Goal: Information Seeking & Learning: Learn about a topic

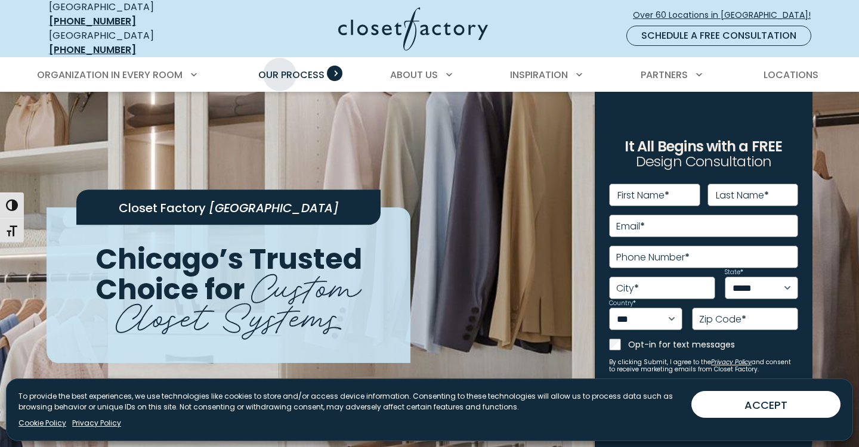
click at [280, 68] on span "Our Process" at bounding box center [291, 75] width 66 height 14
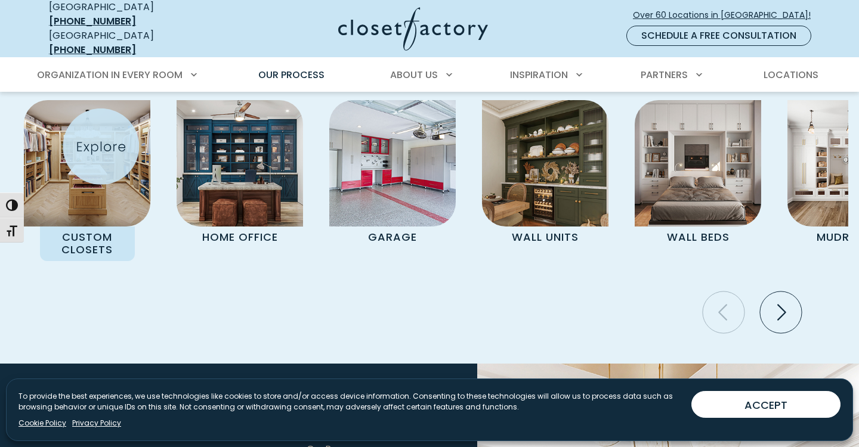
scroll to position [2482, 0]
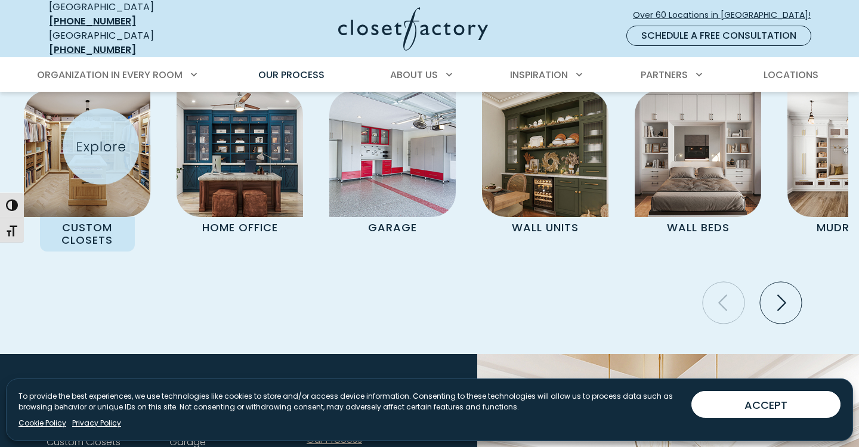
click at [100, 147] on img "Pages Gallery" at bounding box center [87, 154] width 126 height 126
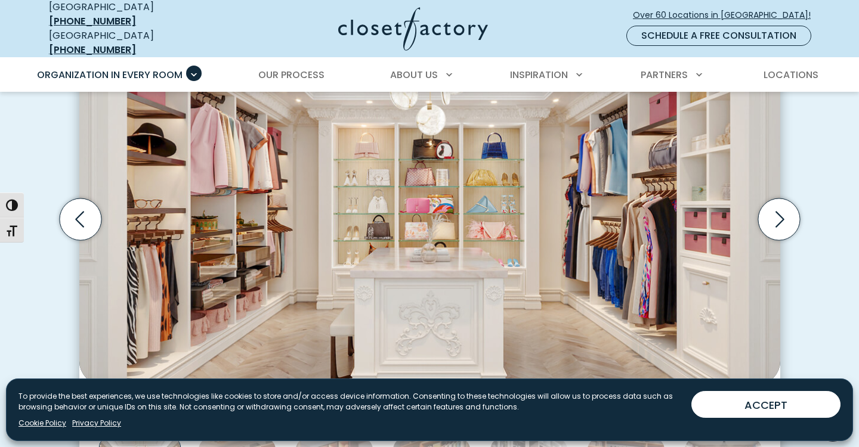
scroll to position [422, 0]
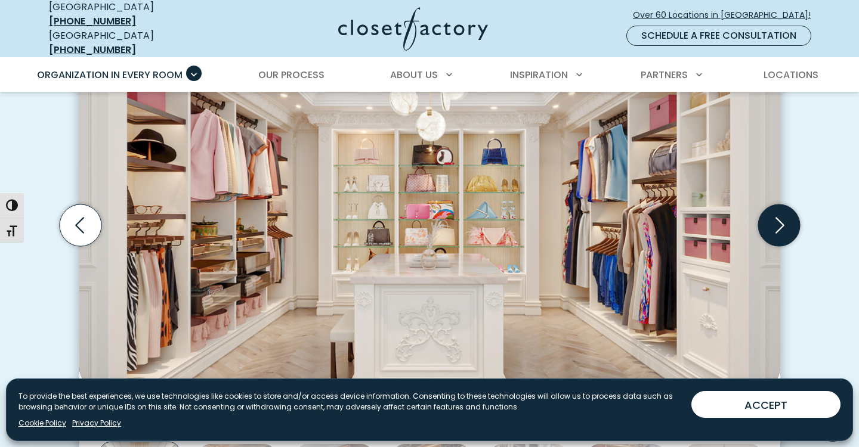
click at [780, 221] on icon "Next slide" at bounding box center [778, 226] width 42 height 42
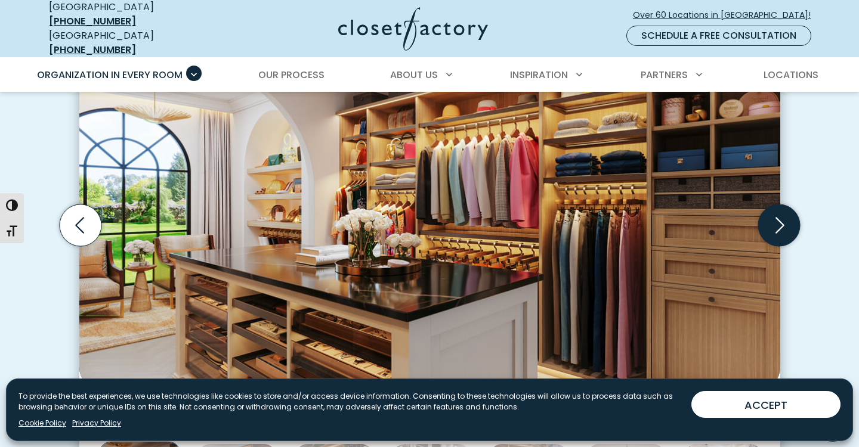
click at [778, 214] on icon "Next slide" at bounding box center [778, 226] width 42 height 42
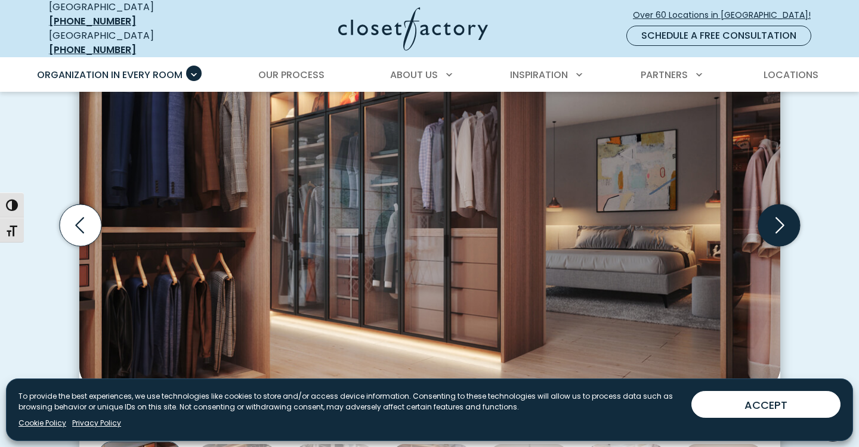
click at [778, 214] on icon "Next slide" at bounding box center [778, 226] width 42 height 42
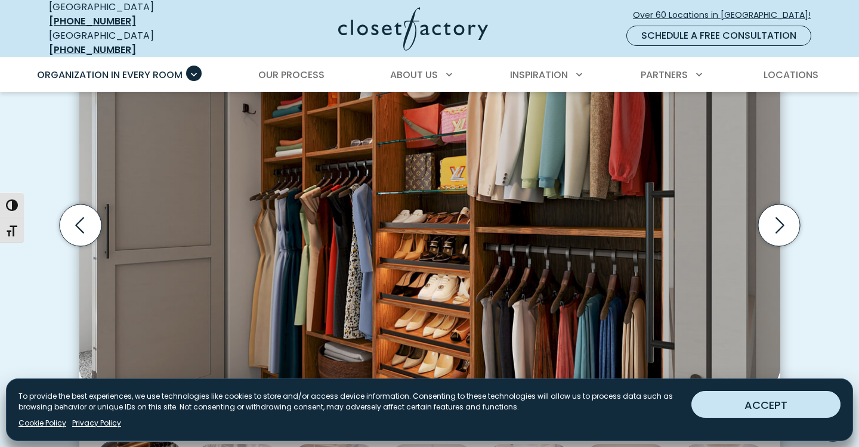
click at [752, 406] on button "ACCEPT" at bounding box center [765, 404] width 149 height 27
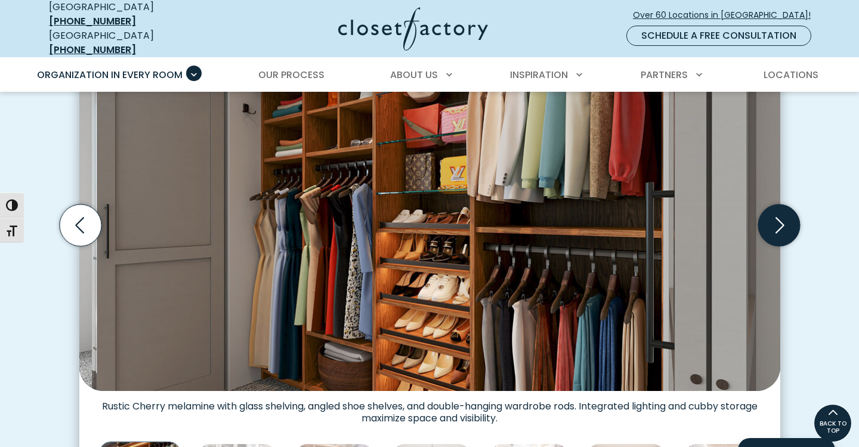
click at [776, 222] on icon "Next slide" at bounding box center [778, 226] width 42 height 42
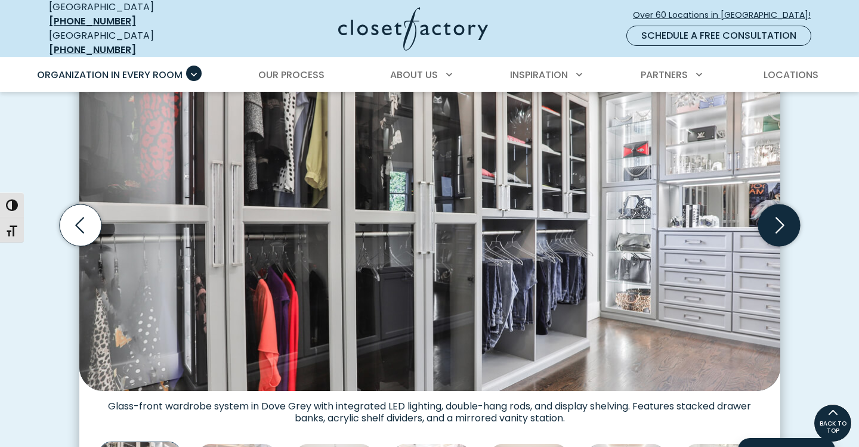
click at [776, 222] on icon "Next slide" at bounding box center [778, 226] width 42 height 42
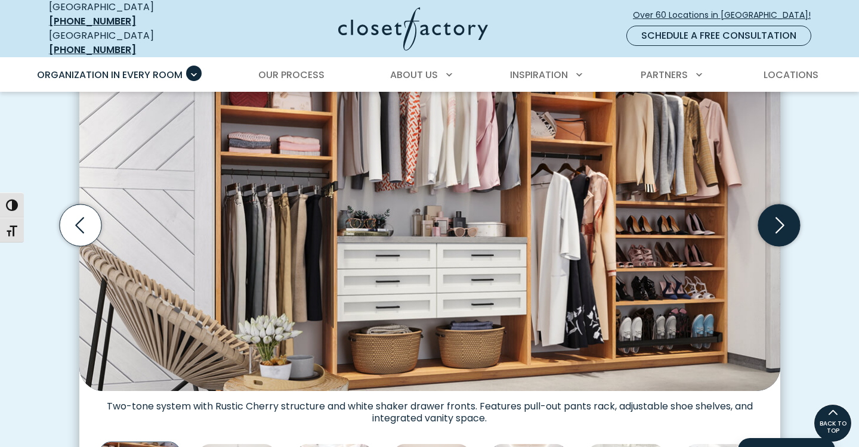
click at [776, 222] on icon "Next slide" at bounding box center [778, 226] width 42 height 42
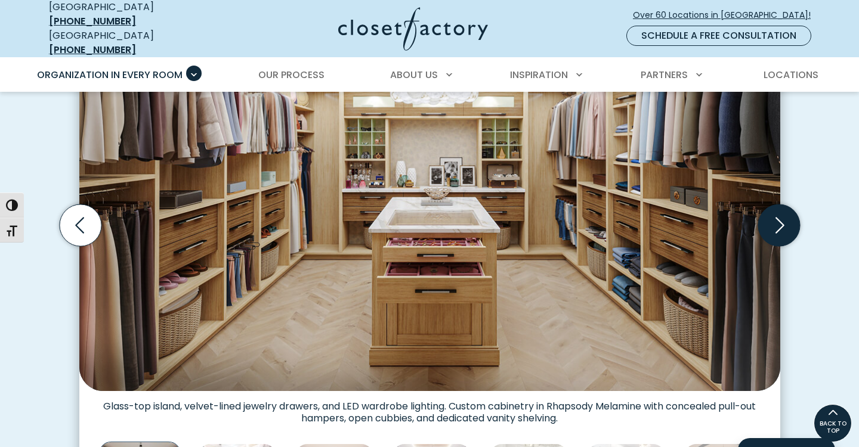
click at [776, 222] on icon "Next slide" at bounding box center [778, 226] width 42 height 42
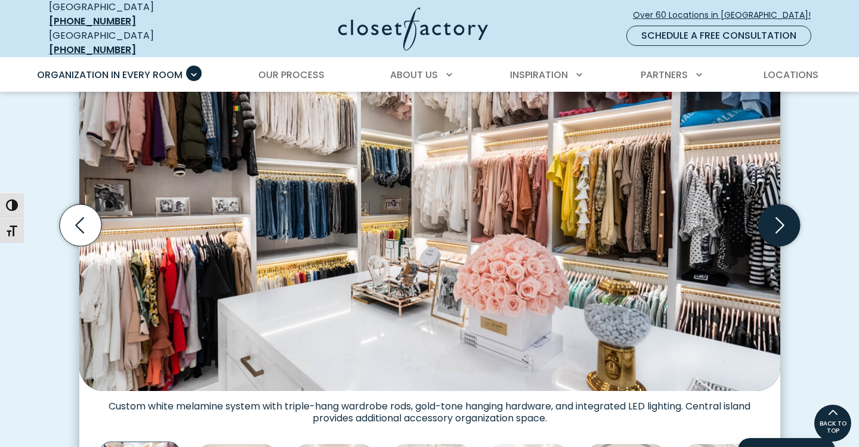
click at [776, 222] on icon "Next slide" at bounding box center [778, 226] width 42 height 42
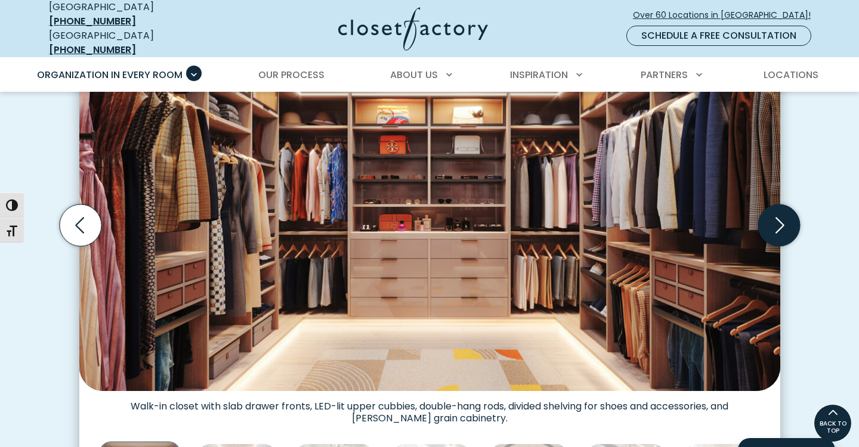
click at [776, 222] on icon "Next slide" at bounding box center [778, 226] width 42 height 42
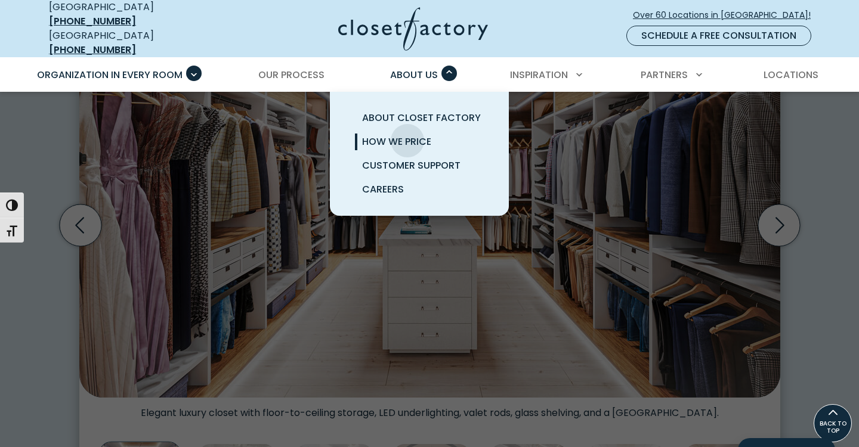
click at [407, 135] on span "How We Price" at bounding box center [396, 142] width 69 height 14
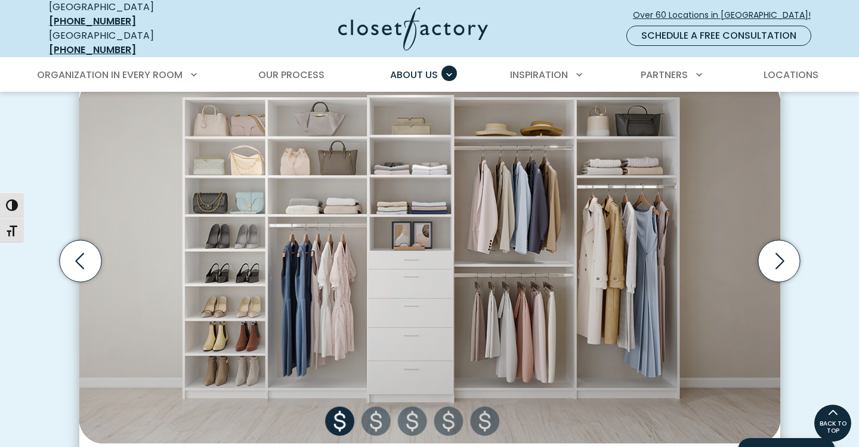
scroll to position [392, 0]
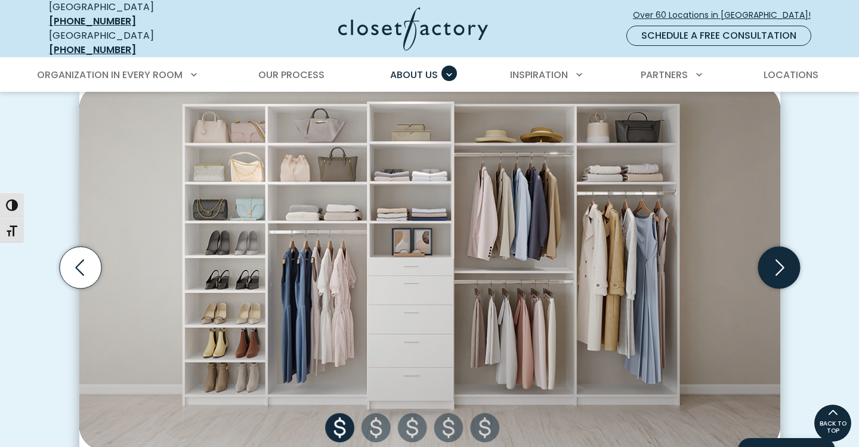
click at [766, 261] on icon "Next slide" at bounding box center [778, 268] width 42 height 42
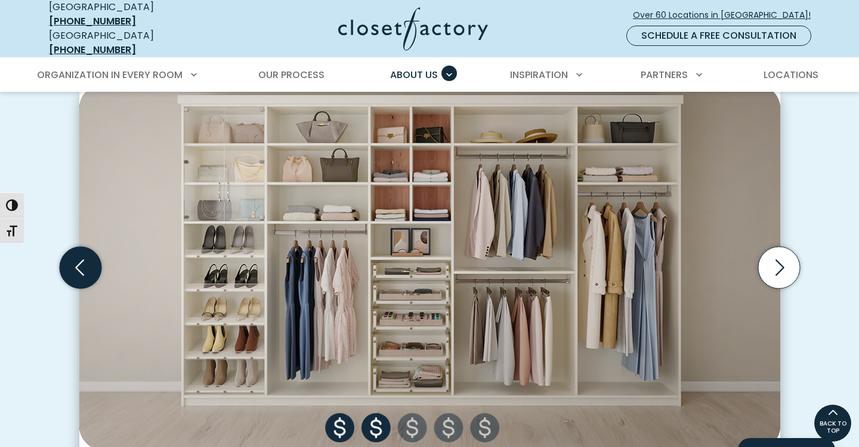
click at [83, 264] on icon "Previous slide" at bounding box center [80, 268] width 42 height 42
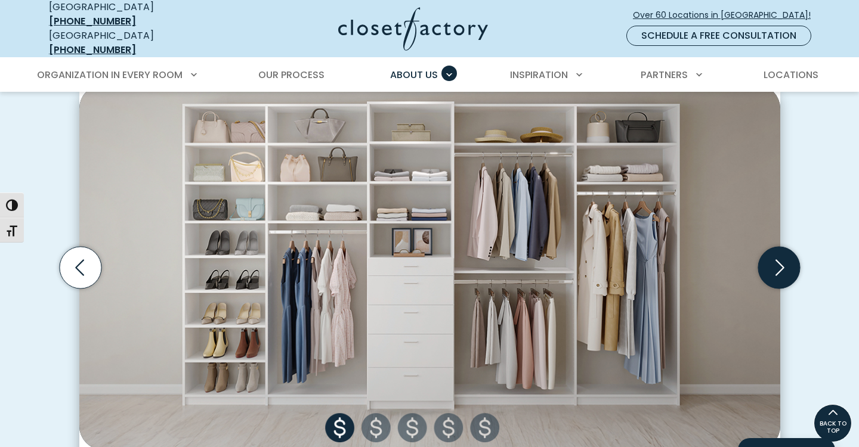
click at [788, 257] on icon "Next slide" at bounding box center [778, 268] width 42 height 42
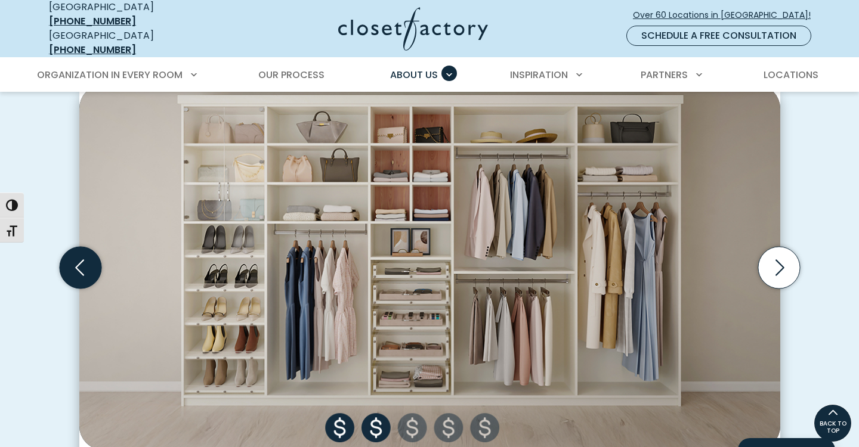
click at [79, 252] on icon "Previous slide" at bounding box center [80, 268] width 42 height 42
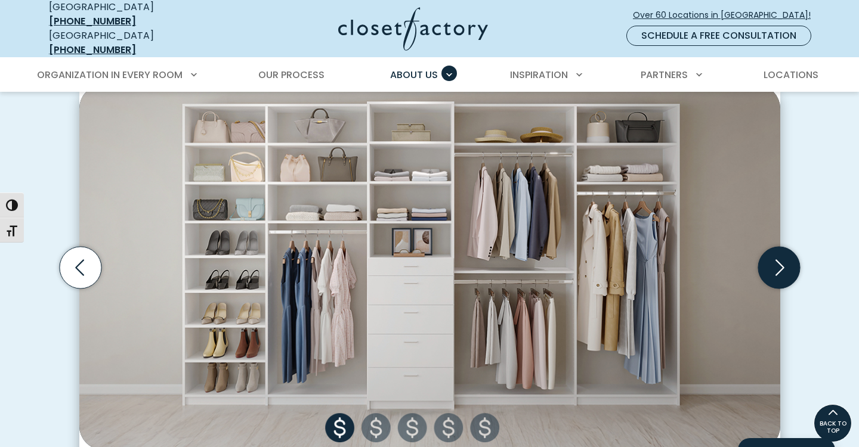
click at [781, 247] on icon "Next slide" at bounding box center [778, 268] width 42 height 42
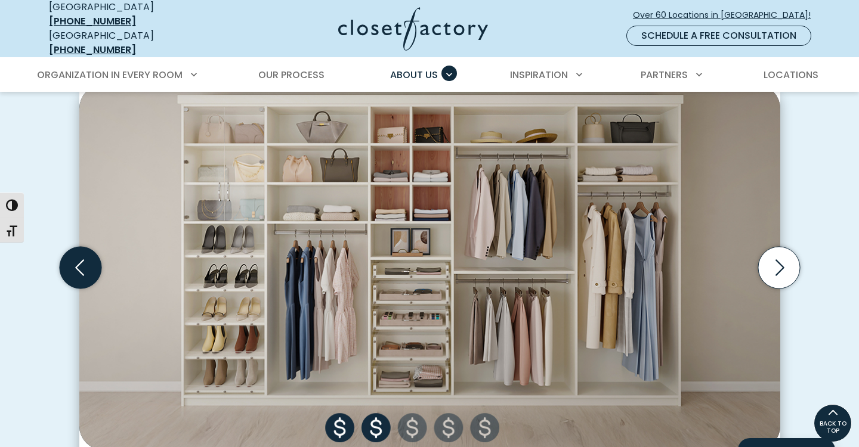
click at [84, 267] on icon "Previous slide" at bounding box center [80, 268] width 42 height 42
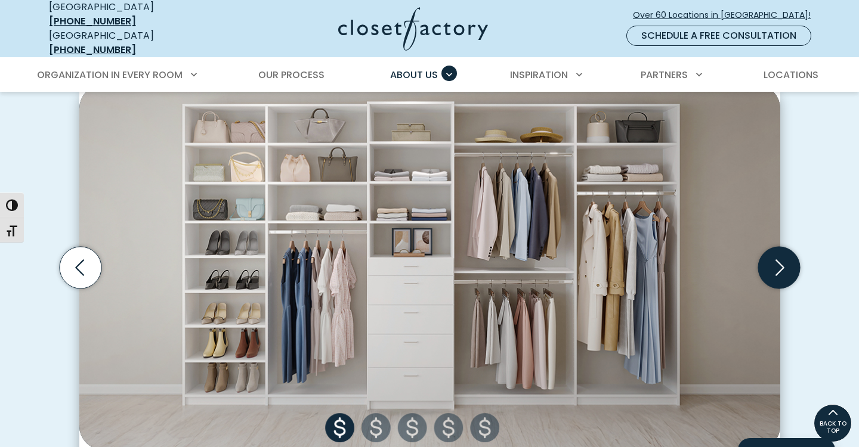
click at [784, 259] on icon "Next slide" at bounding box center [779, 267] width 9 height 16
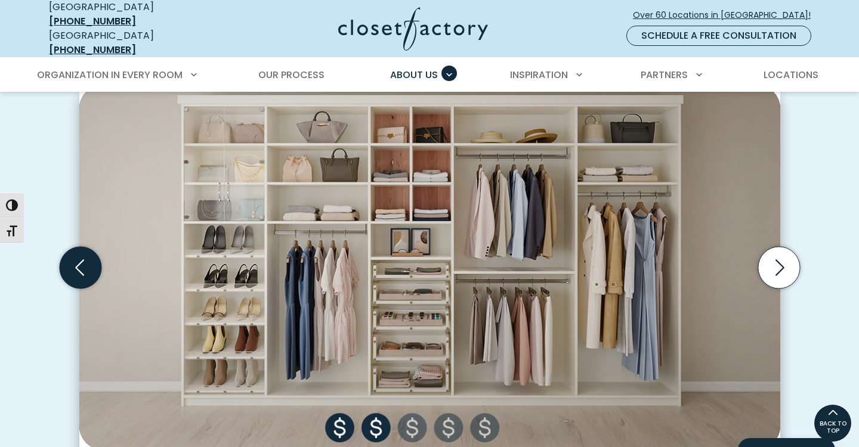
click at [84, 273] on icon "Previous slide" at bounding box center [80, 268] width 42 height 42
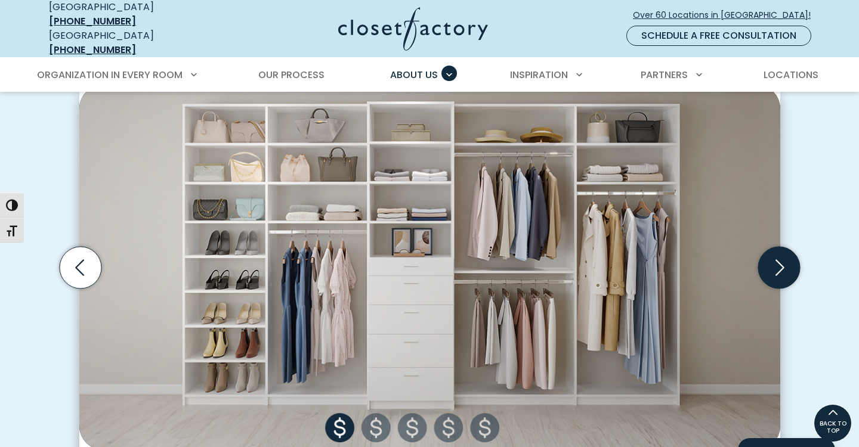
click at [778, 263] on icon "Next slide" at bounding box center [778, 268] width 42 height 42
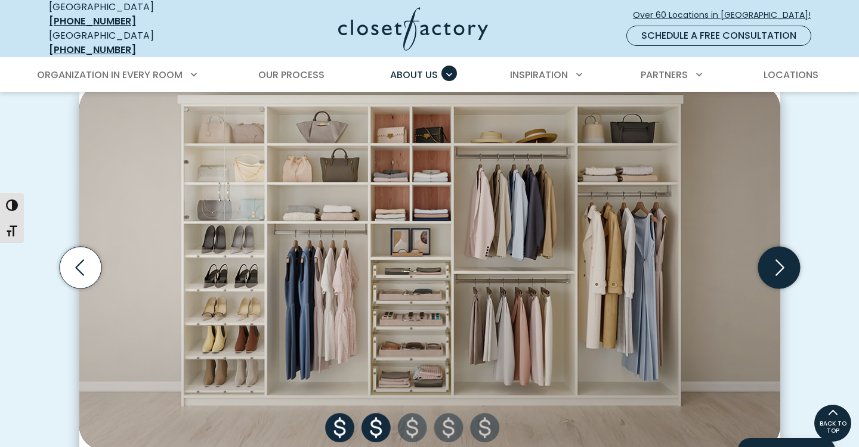
click at [778, 263] on icon "Next slide" at bounding box center [778, 268] width 42 height 42
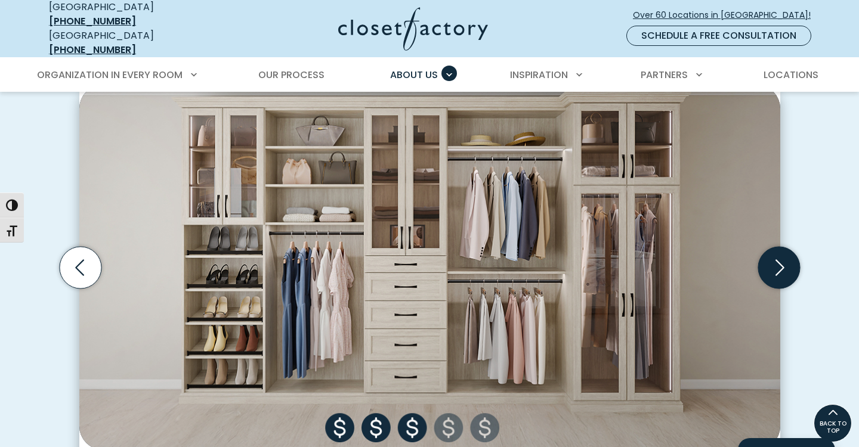
click at [778, 263] on icon "Next slide" at bounding box center [778, 268] width 42 height 42
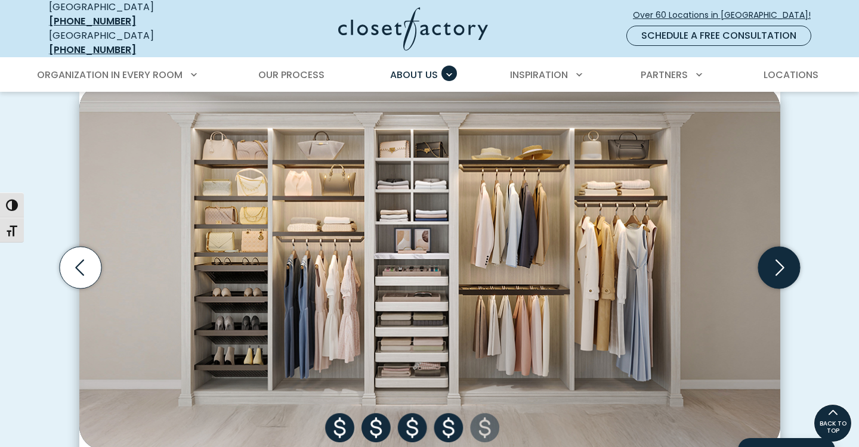
click at [778, 263] on icon "Next slide" at bounding box center [778, 268] width 42 height 42
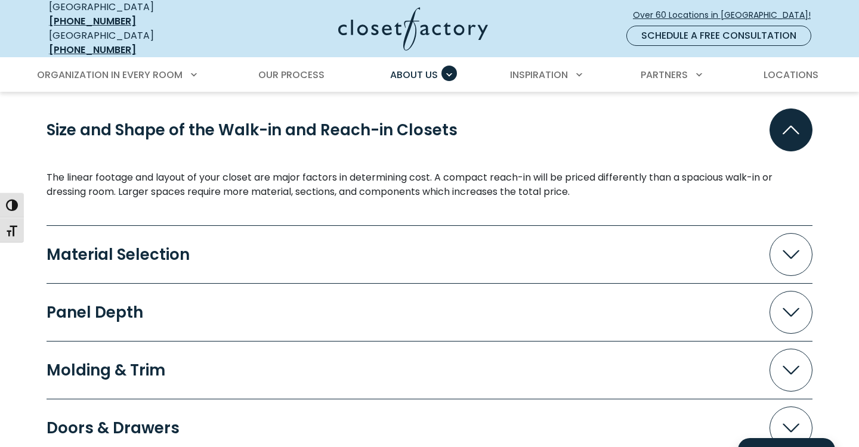
scroll to position [1100, 0]
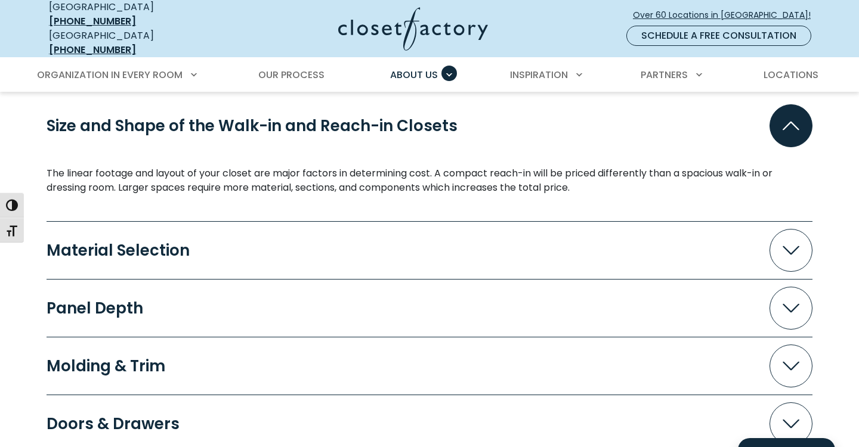
click at [317, 243] on button "Material Selection" at bounding box center [430, 250] width 766 height 43
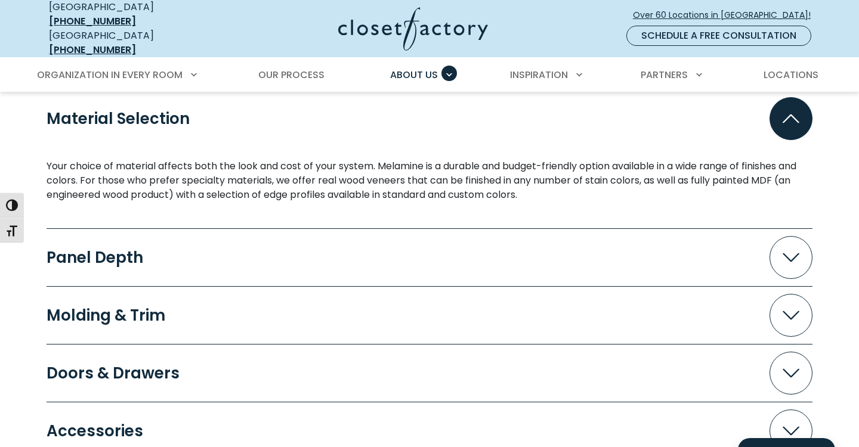
scroll to position [1247, 0]
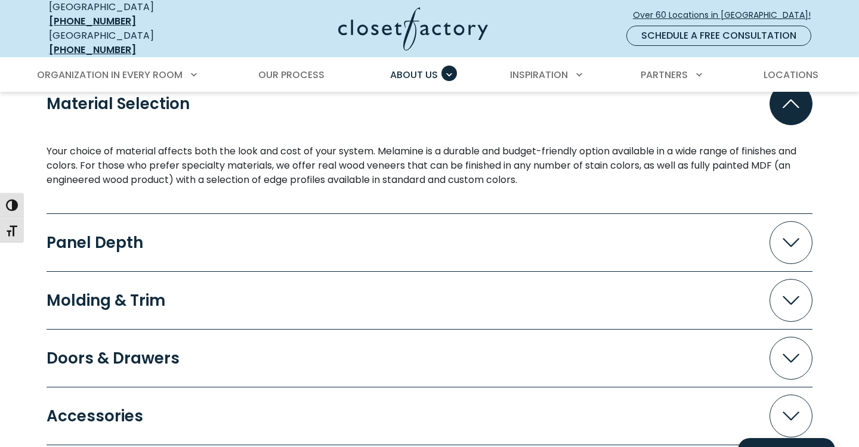
click at [252, 243] on button "Panel Depth" at bounding box center [430, 242] width 766 height 43
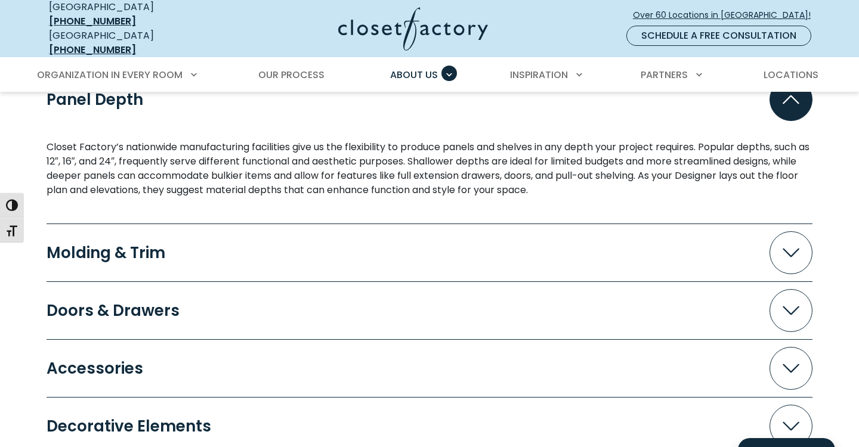
scroll to position [1391, 0]
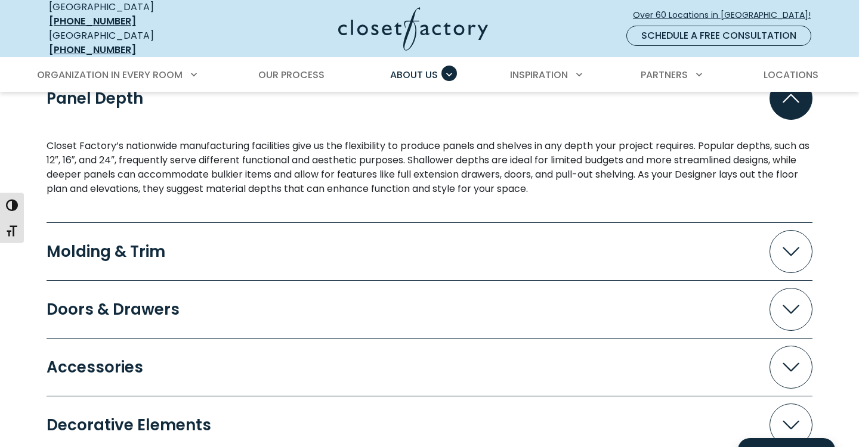
click at [243, 244] on button "Molding & Trim" at bounding box center [430, 251] width 766 height 43
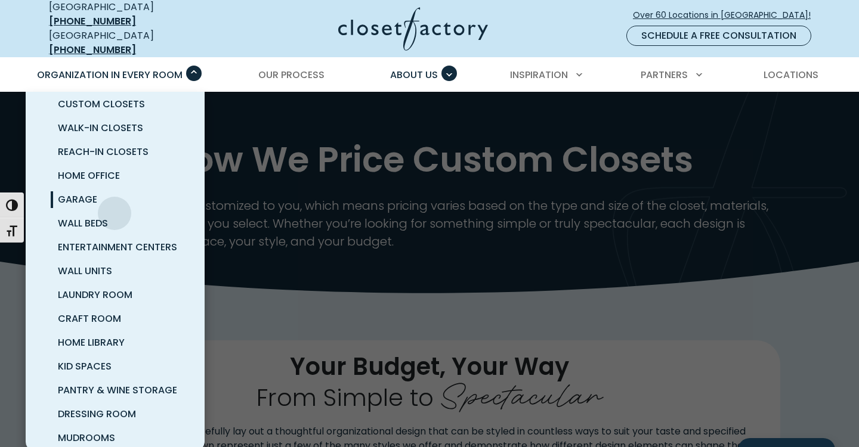
scroll to position [20, 0]
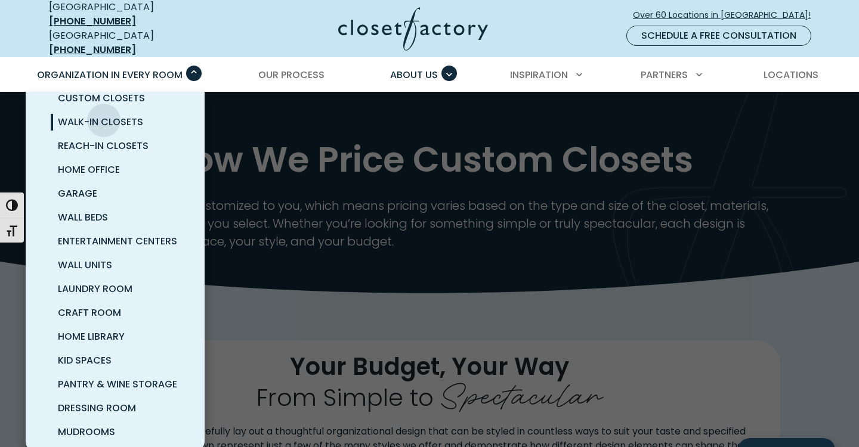
click at [104, 115] on span "Walk-In Closets" at bounding box center [100, 122] width 85 height 14
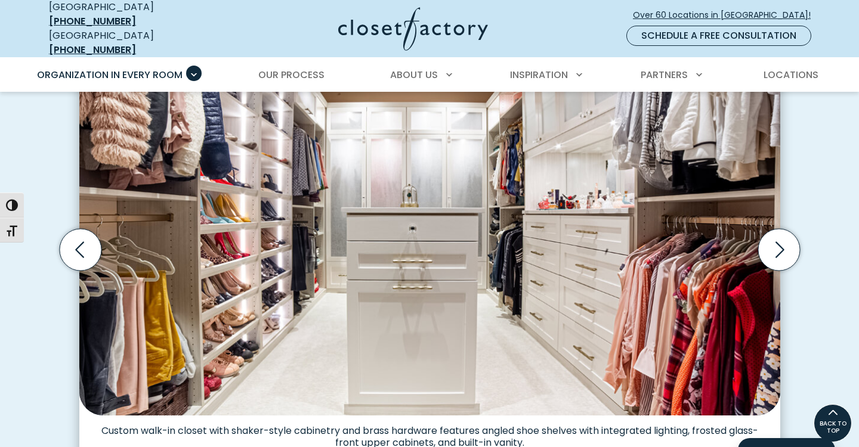
scroll to position [354, 0]
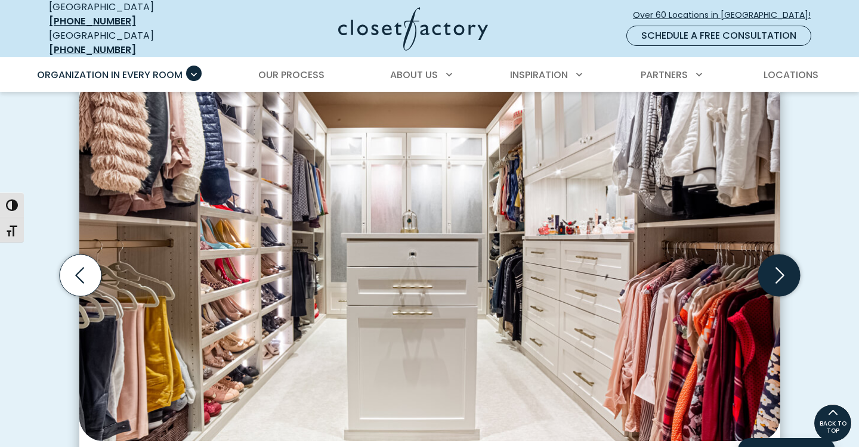
click at [776, 263] on icon "Next slide" at bounding box center [778, 276] width 42 height 42
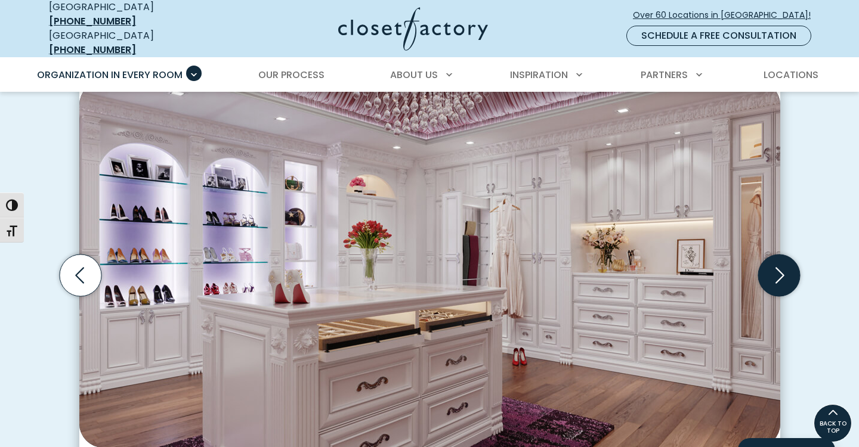
click at [779, 264] on icon "Next slide" at bounding box center [778, 276] width 42 height 42
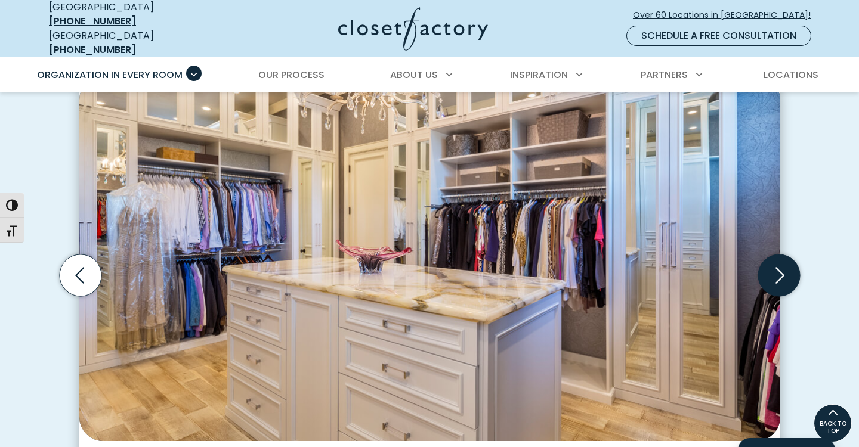
click at [779, 264] on icon "Next slide" at bounding box center [778, 276] width 42 height 42
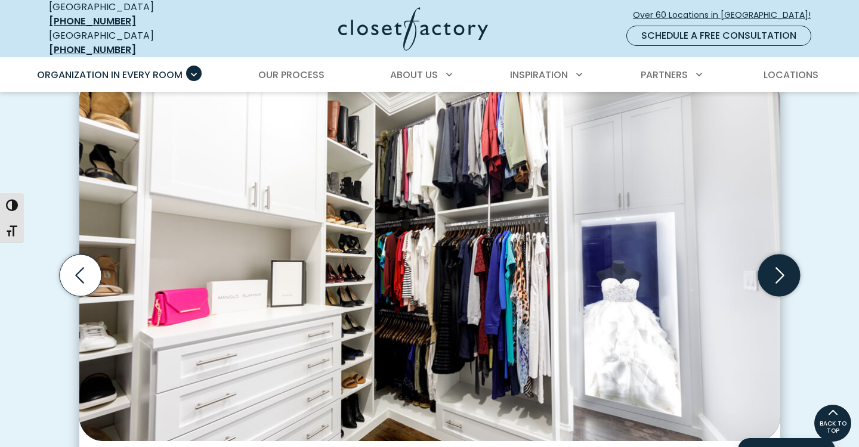
click at [779, 264] on icon "Next slide" at bounding box center [778, 276] width 42 height 42
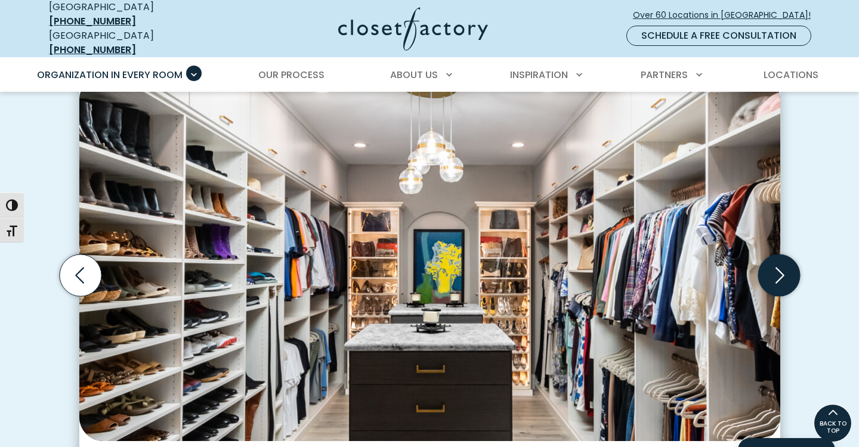
click at [779, 264] on icon "Next slide" at bounding box center [778, 276] width 42 height 42
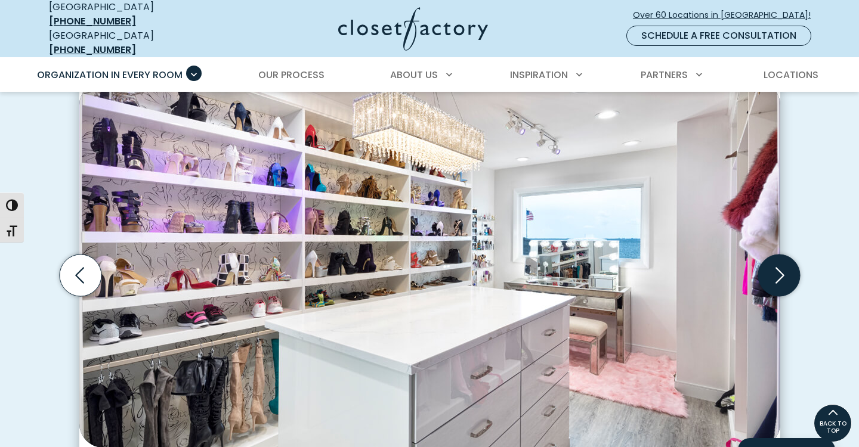
click at [779, 264] on icon "Next slide" at bounding box center [778, 276] width 42 height 42
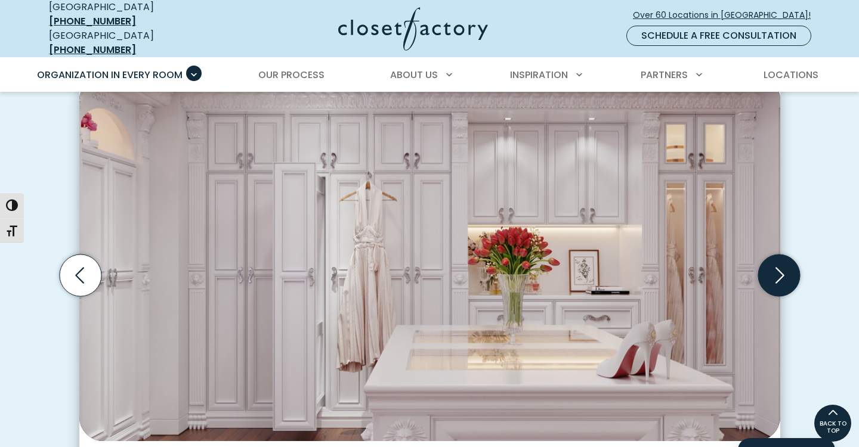
click at [779, 264] on icon "Next slide" at bounding box center [778, 276] width 42 height 42
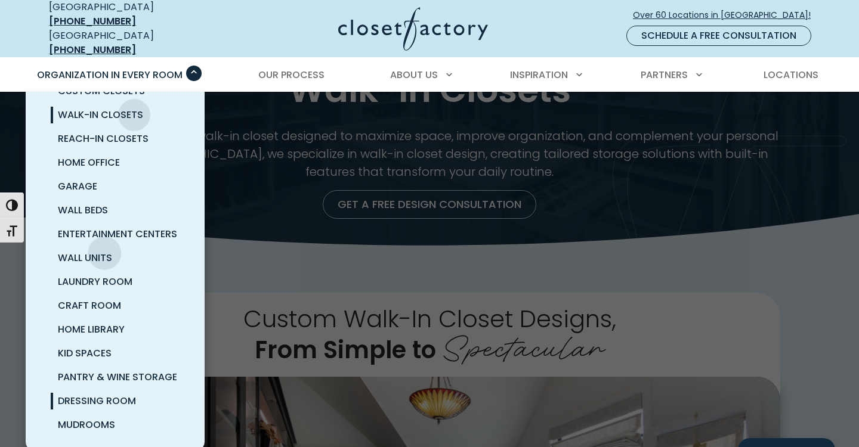
scroll to position [27, 0]
click at [100, 418] on span "Mudrooms" at bounding box center [86, 425] width 57 height 14
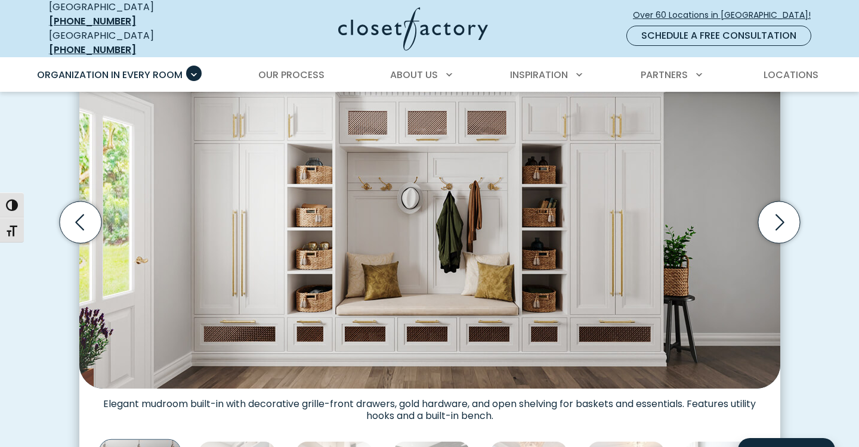
scroll to position [411, 0]
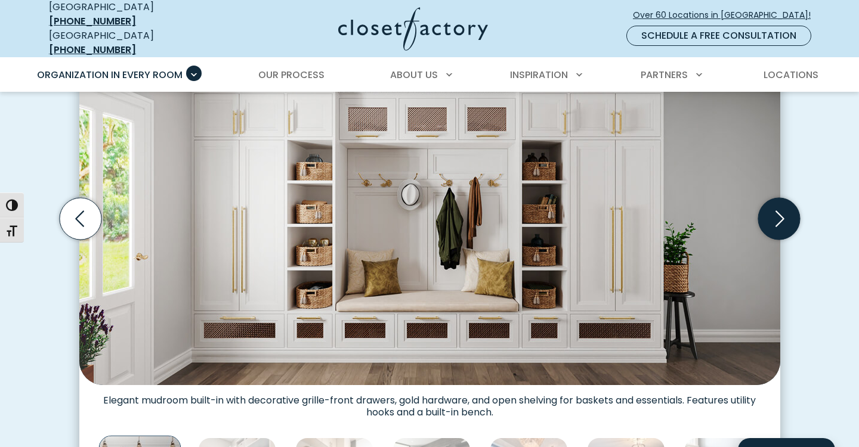
click at [794, 214] on icon "Next slide" at bounding box center [778, 219] width 42 height 42
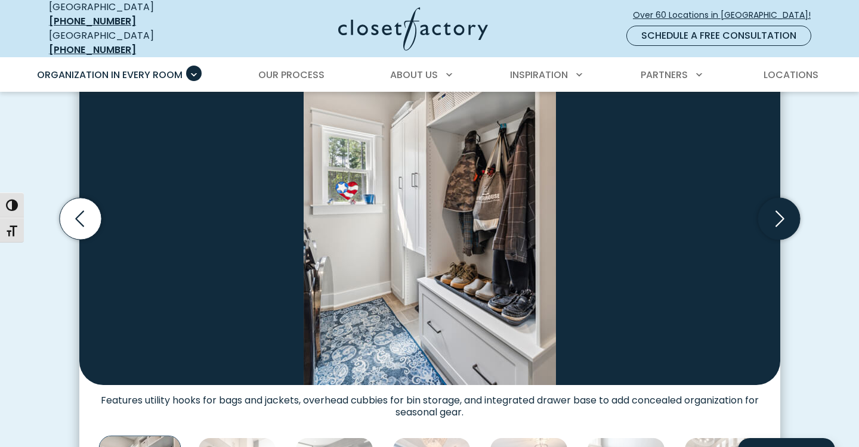
click at [787, 211] on icon "Next slide" at bounding box center [778, 219] width 42 height 42
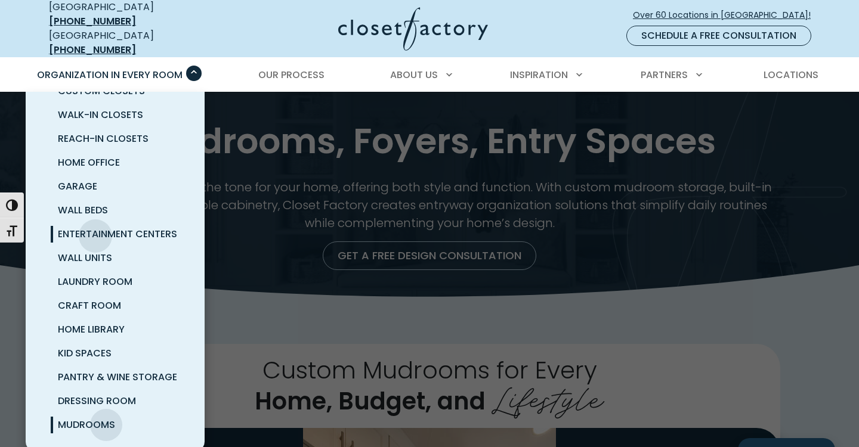
scroll to position [27, 0]
